Goal: Task Accomplishment & Management: Manage account settings

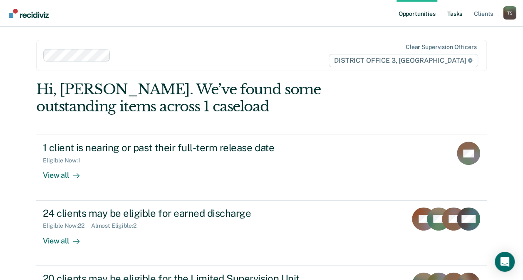
click at [455, 14] on link "Tasks" at bounding box center [454, 13] width 18 height 27
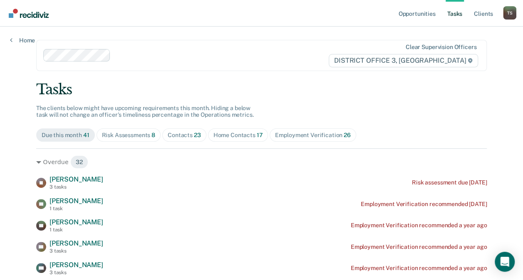
click at [178, 135] on div "Contacts 23" at bounding box center [184, 135] width 33 height 7
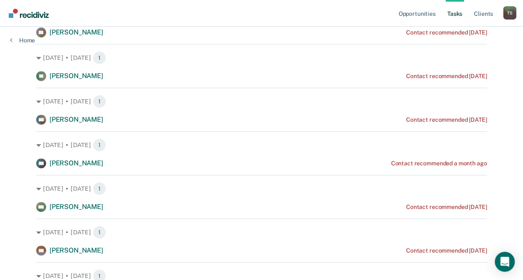
scroll to position [95, 0]
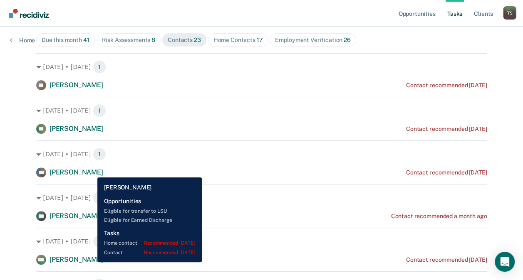
click at [91, 171] on span "[PERSON_NAME]" at bounding box center [76, 172] width 54 height 8
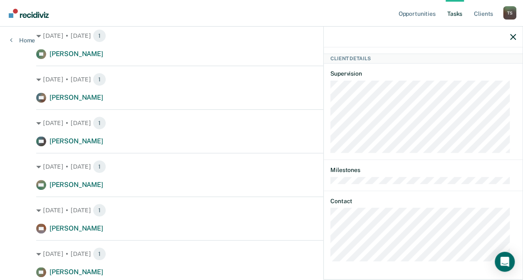
scroll to position [159, 0]
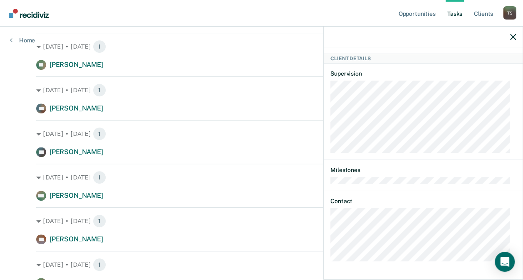
click at [515, 35] on div at bounding box center [422, 37] width 199 height 21
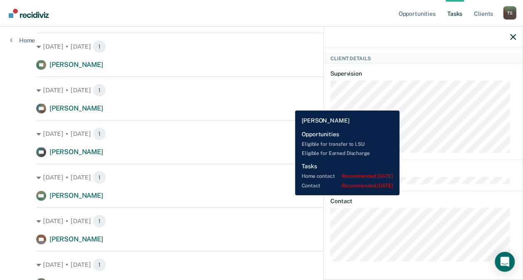
click at [289, 104] on div "RM Rachel Manzanares Contact recommended 2 months ago" at bounding box center [261, 109] width 450 height 10
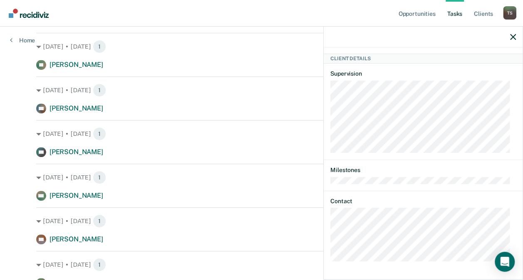
scroll to position [0, 0]
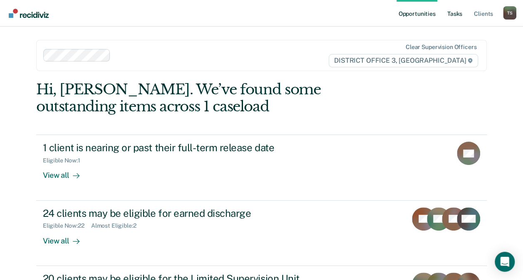
click at [454, 13] on link "Tasks" at bounding box center [454, 13] width 18 height 27
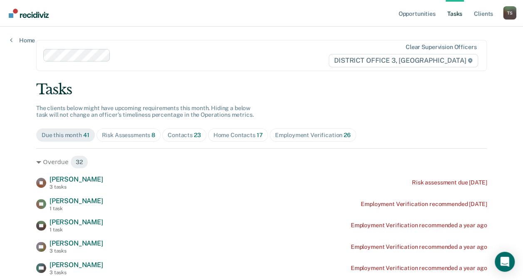
click at [194, 136] on span "23" at bounding box center [197, 135] width 7 height 7
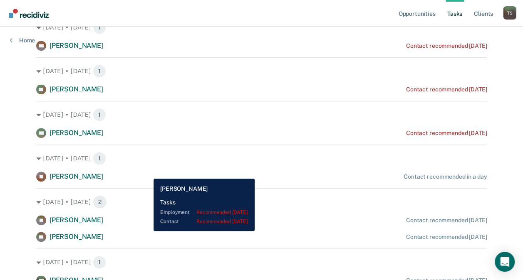
scroll to position [355, 0]
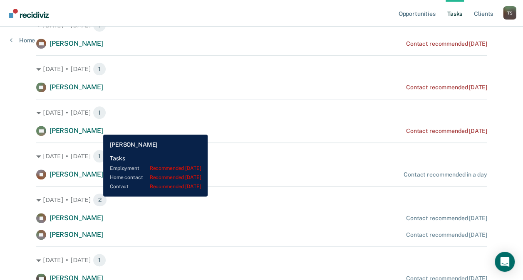
click at [97, 128] on span "[PERSON_NAME]" at bounding box center [76, 131] width 54 height 8
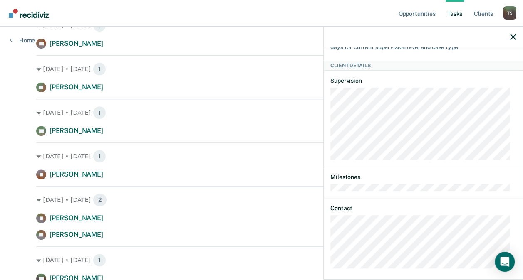
scroll to position [169, 0]
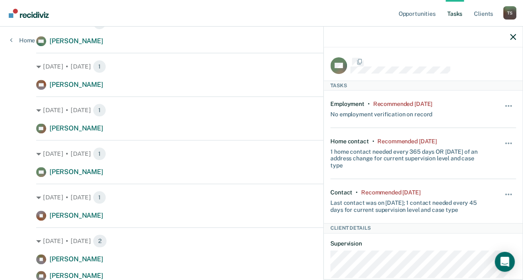
scroll to position [169, 0]
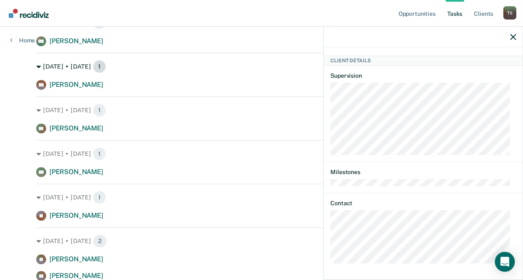
click at [189, 71] on div "[DATE] • [DATE] 1" at bounding box center [261, 66] width 450 height 13
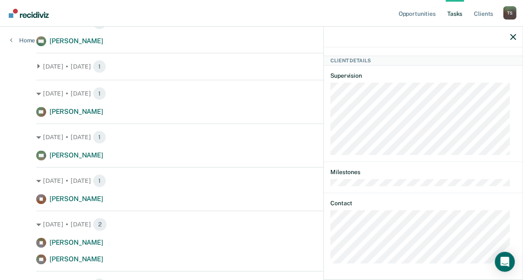
click at [189, 73] on div "[DATE] • [DATE] 1 CC [PERSON_NAME] Contact recommended [DATE] [DATE] • [DATE] 1…" at bounding box center [261, 231] width 450 height 792
click at [36, 65] on icon at bounding box center [38, 66] width 5 height 5
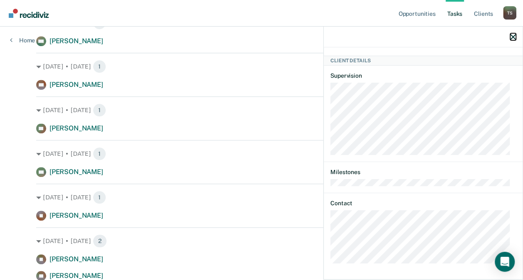
click at [511, 35] on icon "button" at bounding box center [513, 37] width 6 height 6
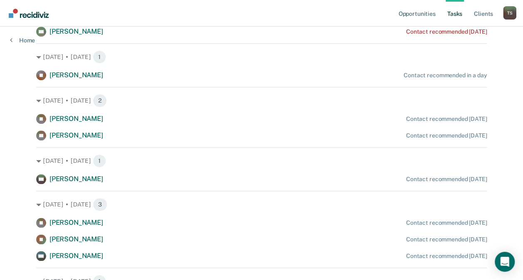
scroll to position [455, 0]
